Goal: Task Accomplishment & Management: Use online tool/utility

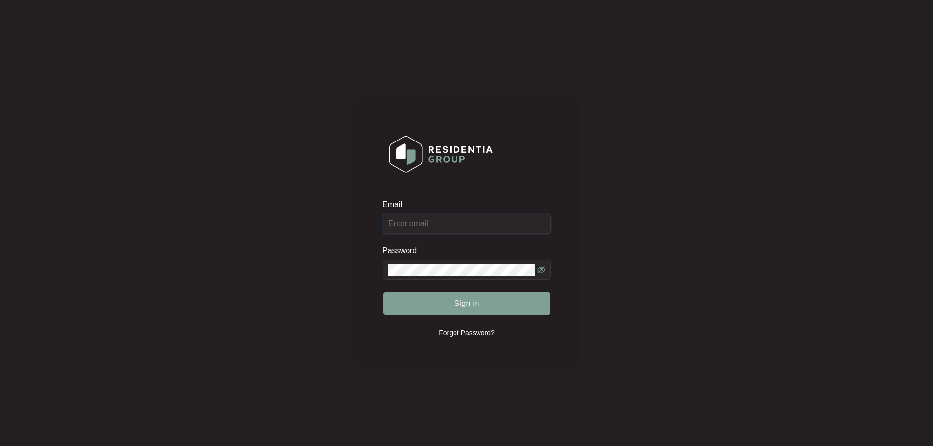
type input "[EMAIL_ADDRESS][DOMAIN_NAME]"
click at [465, 307] on span "Sign in" at bounding box center [466, 304] width 25 height 12
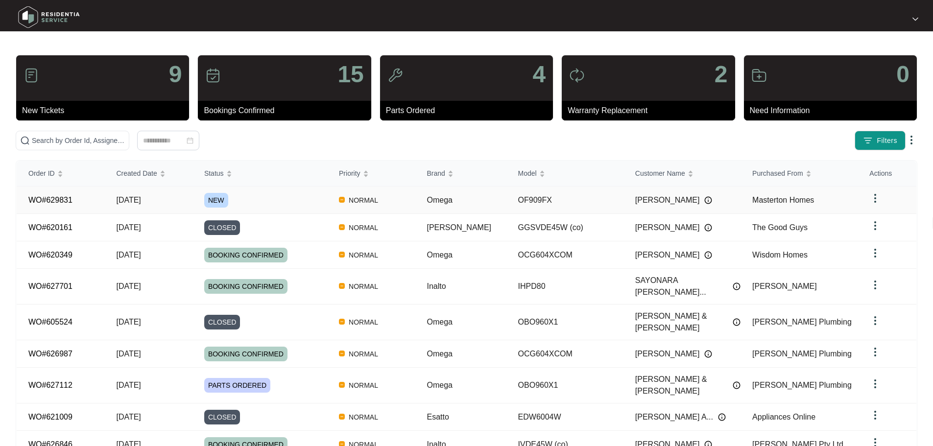
click at [140, 200] on span "[DATE]" at bounding box center [128, 200] width 24 height 8
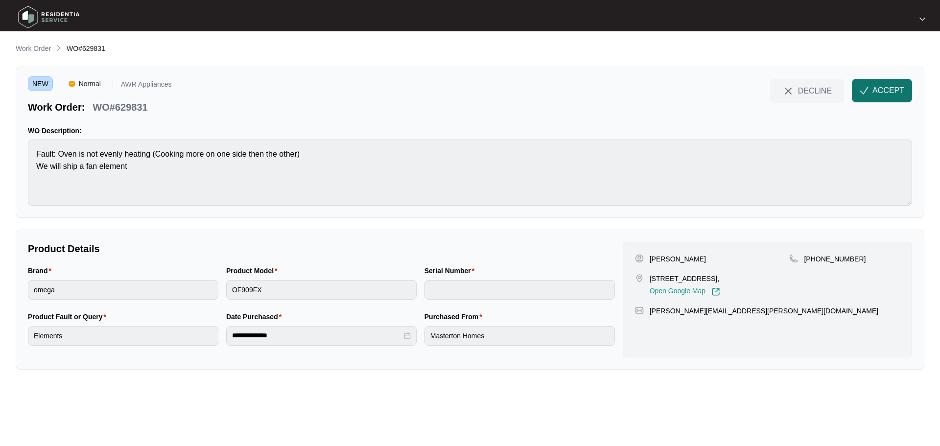
click at [889, 96] on span "ACCEPT" at bounding box center [888, 91] width 32 height 12
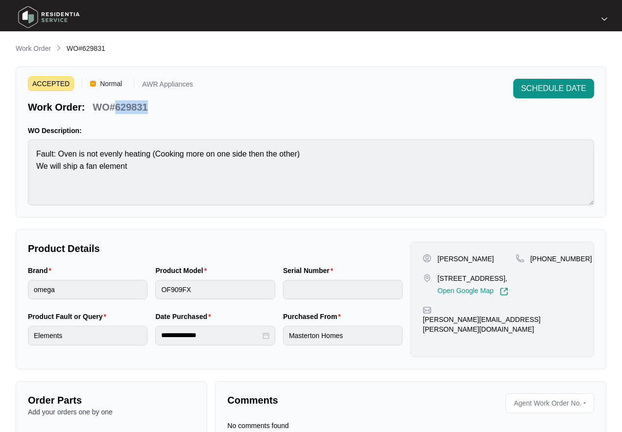
drag, startPoint x: 114, startPoint y: 102, endPoint x: 147, endPoint y: 103, distance: 33.3
click at [147, 103] on p "WO#629831" at bounding box center [120, 107] width 55 height 14
copy p "629831"
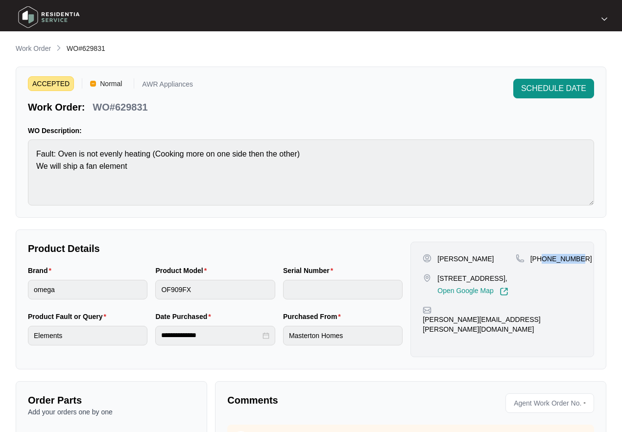
drag, startPoint x: 541, startPoint y: 260, endPoint x: 580, endPoint y: 259, distance: 38.2
click at [580, 259] on div "[PHONE_NUMBER]" at bounding box center [548, 259] width 66 height 10
copy p "403536189"
drag, startPoint x: 435, startPoint y: 320, endPoint x: 544, endPoint y: 311, distance: 109.5
click at [544, 311] on div "[PERSON_NAME] [STREET_ADDRESS], Open Google Map [PHONE_NUMBER] [PERSON_NAME][EM…" at bounding box center [502, 300] width 184 height 116
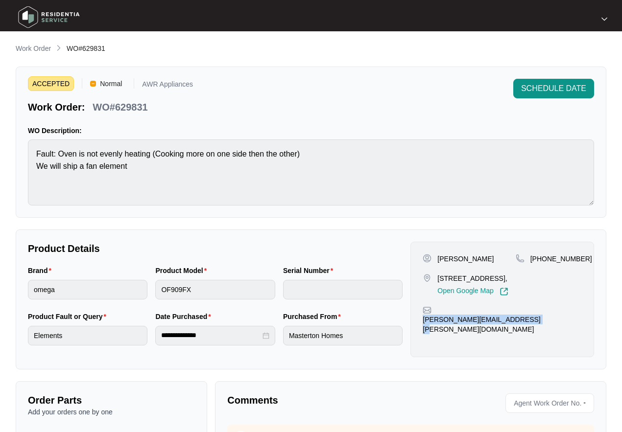
copy p "[PERSON_NAME][EMAIL_ADDRESS][PERSON_NAME][DOMAIN_NAME]"
click at [310, 355] on div "Purchased From Masterton Homes" at bounding box center [342, 334] width 127 height 46
